Goal: Task Accomplishment & Management: Use online tool/utility

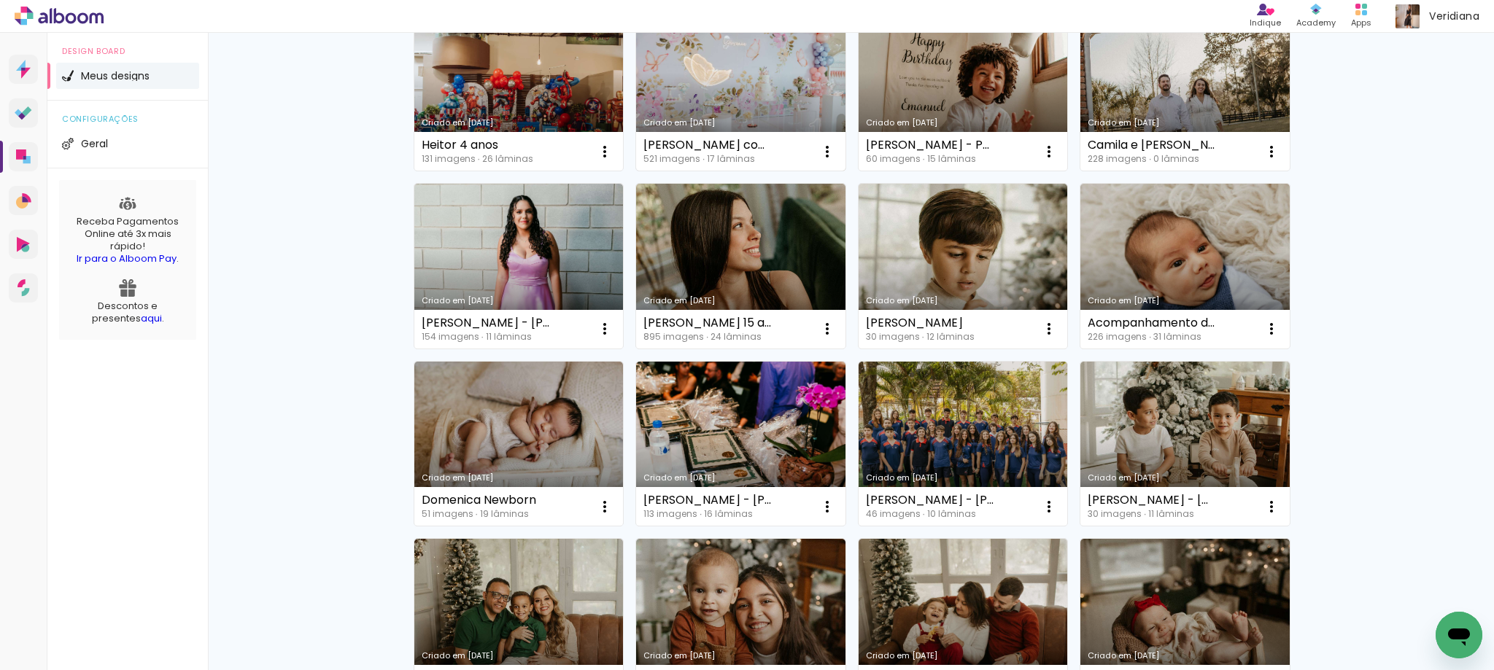
scroll to position [365, 0]
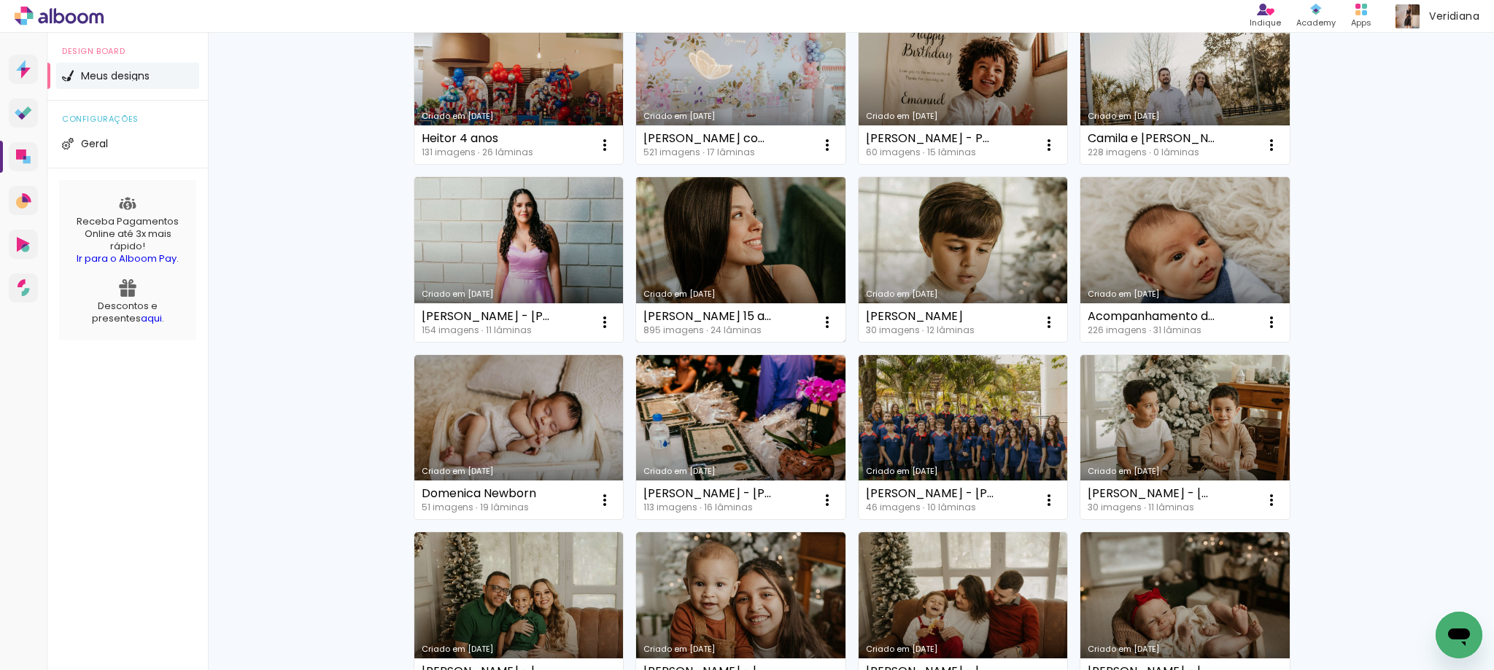
click at [731, 226] on link "Criado em [DATE]" at bounding box center [740, 259] width 209 height 165
